Goal: Check status: Check status

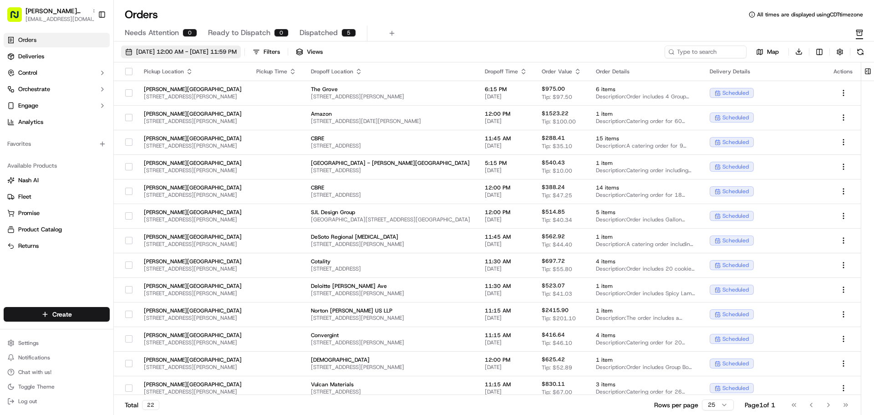
click at [225, 51] on span "[DATE] 12:00 AM - [DATE] 11:59 PM" at bounding box center [186, 52] width 101 height 8
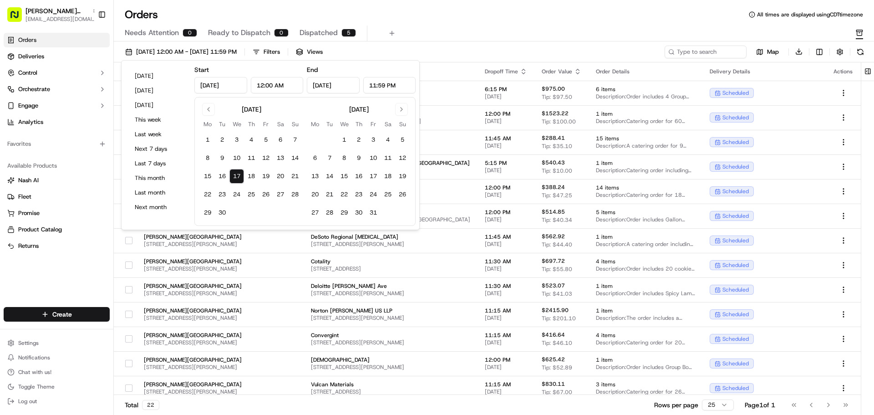
click at [238, 177] on button "17" at bounding box center [236, 176] width 15 height 15
click at [441, 40] on div "Needs Attention 0 Ready to Dispatch 0 Dispatched 5" at bounding box center [487, 32] width 725 height 15
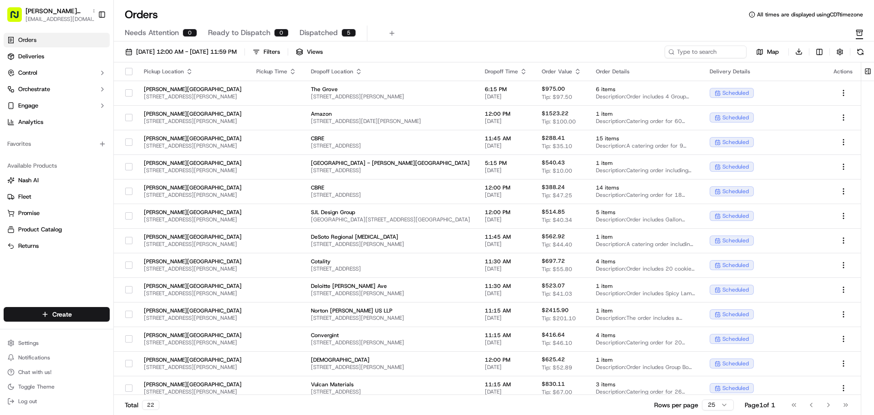
click at [347, 30] on div "5" at bounding box center [348, 33] width 15 height 8
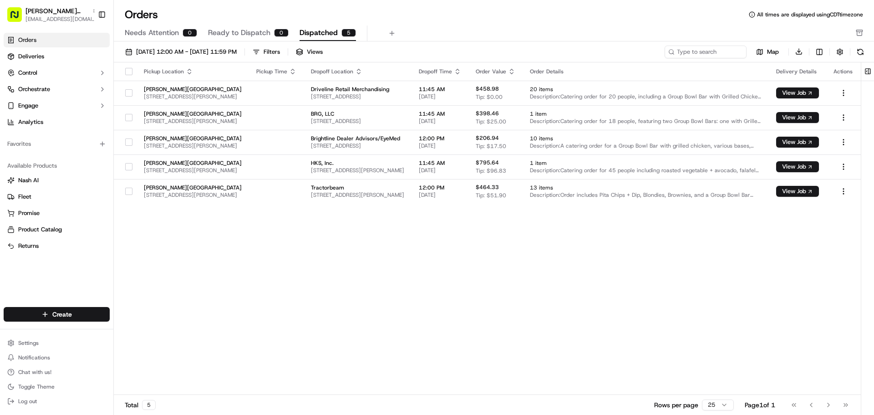
click at [251, 32] on span "Ready to Dispatch" at bounding box center [239, 32] width 62 height 11
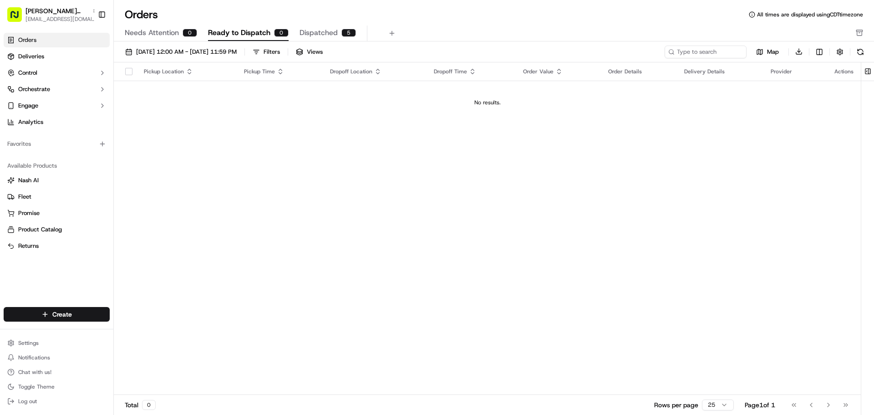
click at [324, 32] on span "Dispatched" at bounding box center [318, 32] width 38 height 11
